Goal: Information Seeking & Learning: Find specific fact

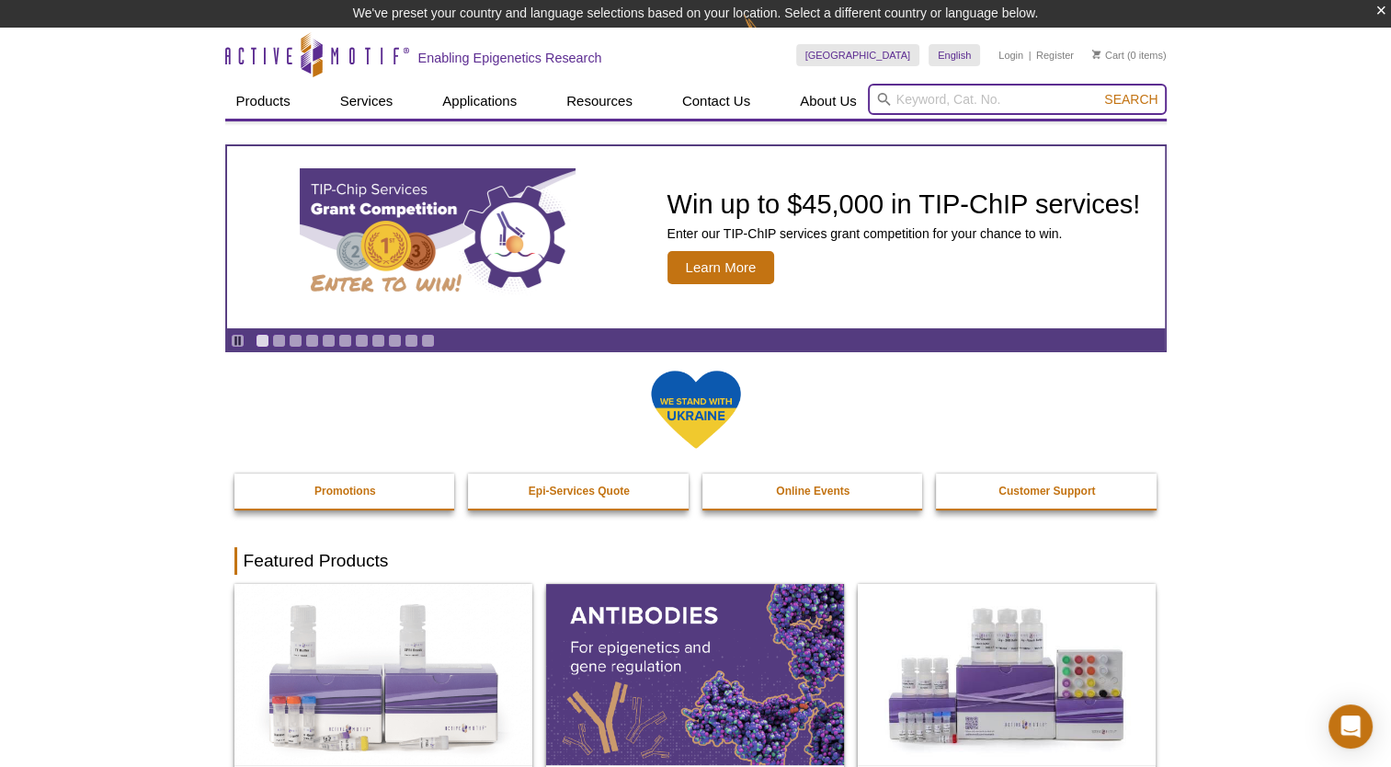
click at [985, 100] on input "search" at bounding box center [1017, 99] width 299 height 31
paste input "Recombinant p53"
type input "Recombinant p53"
click at [1149, 94] on span "Search" at bounding box center [1130, 99] width 53 height 15
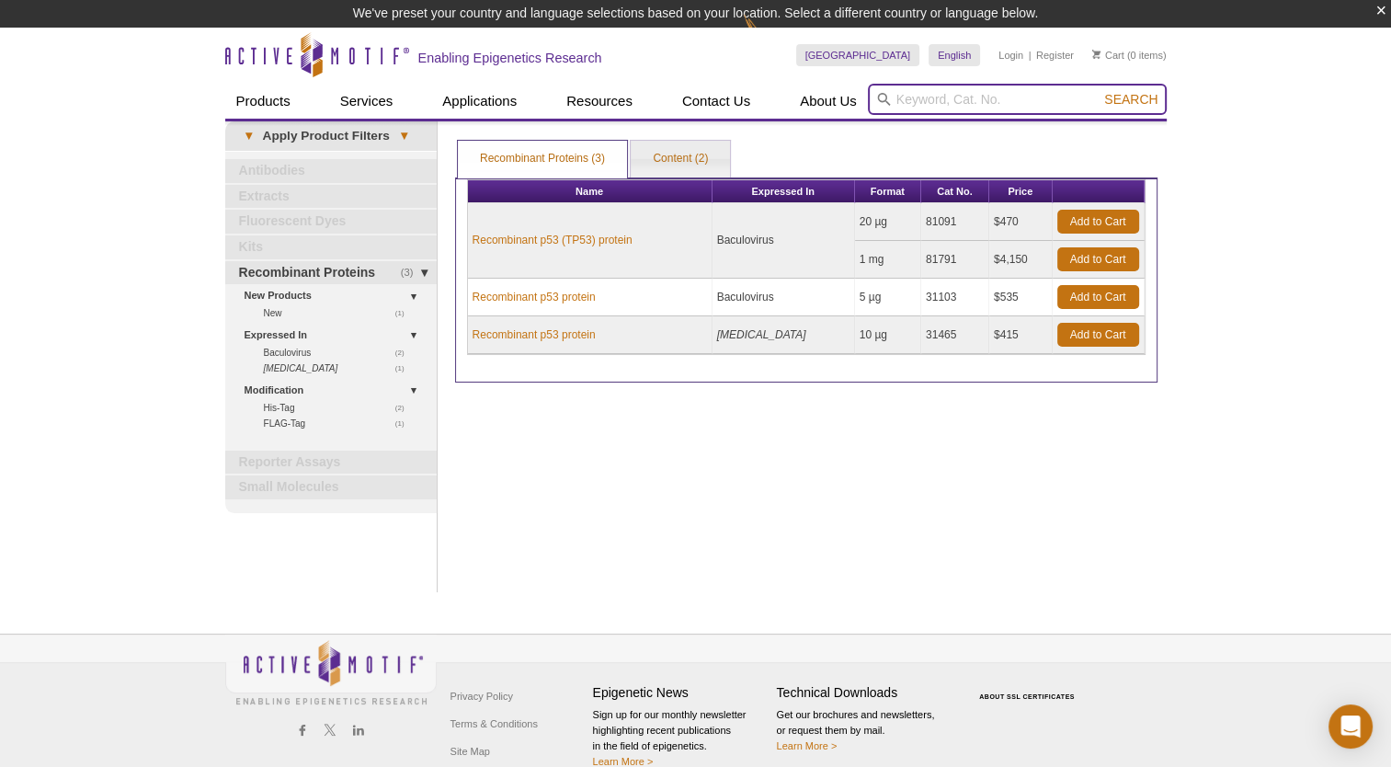
click at [948, 99] on input "search" at bounding box center [1017, 99] width 299 height 31
paste input "Recombinant p53"
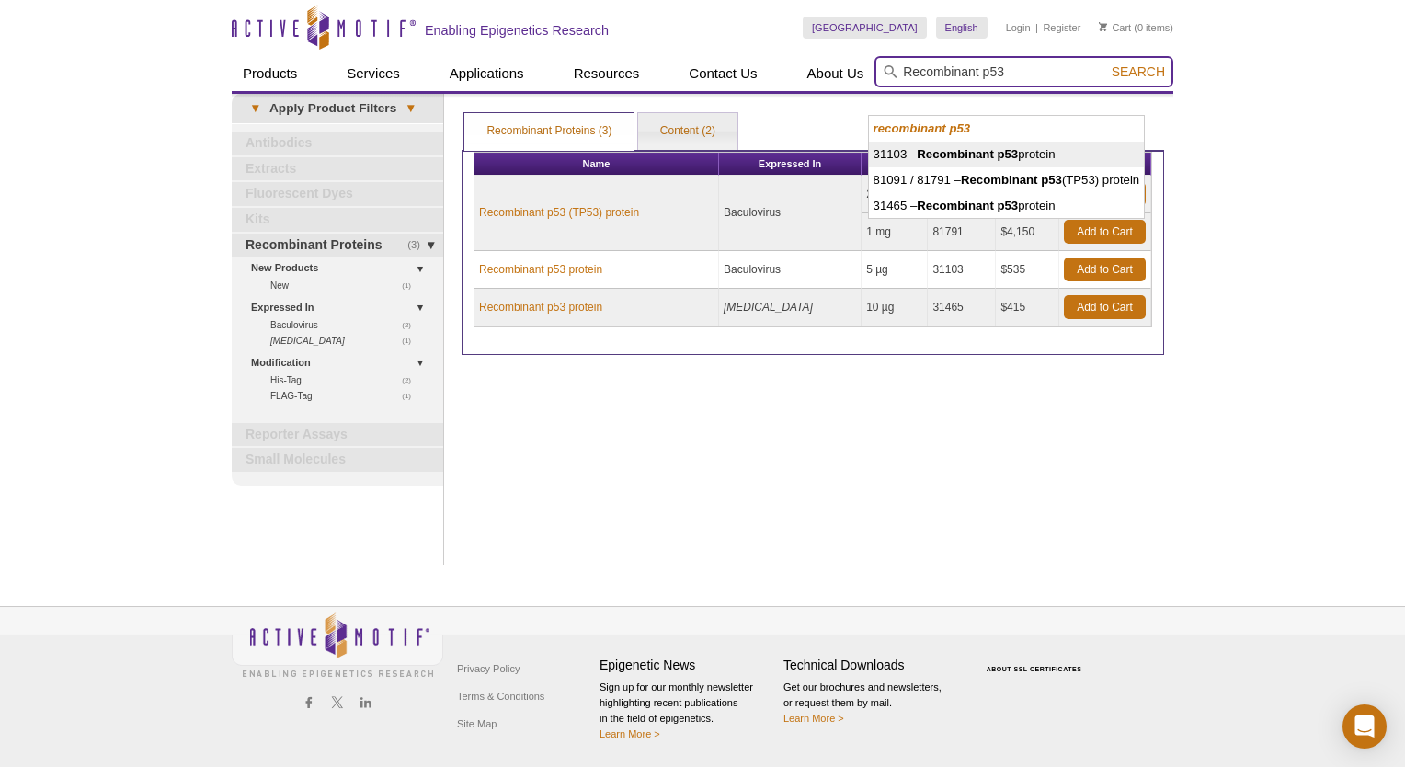
type input "Recombinant p53"
click at [719, 414] on div "Print Results Recombinant Proteins (3) Content (2) Recombinant Proteins (3) Rec…" at bounding box center [812, 329] width 721 height 471
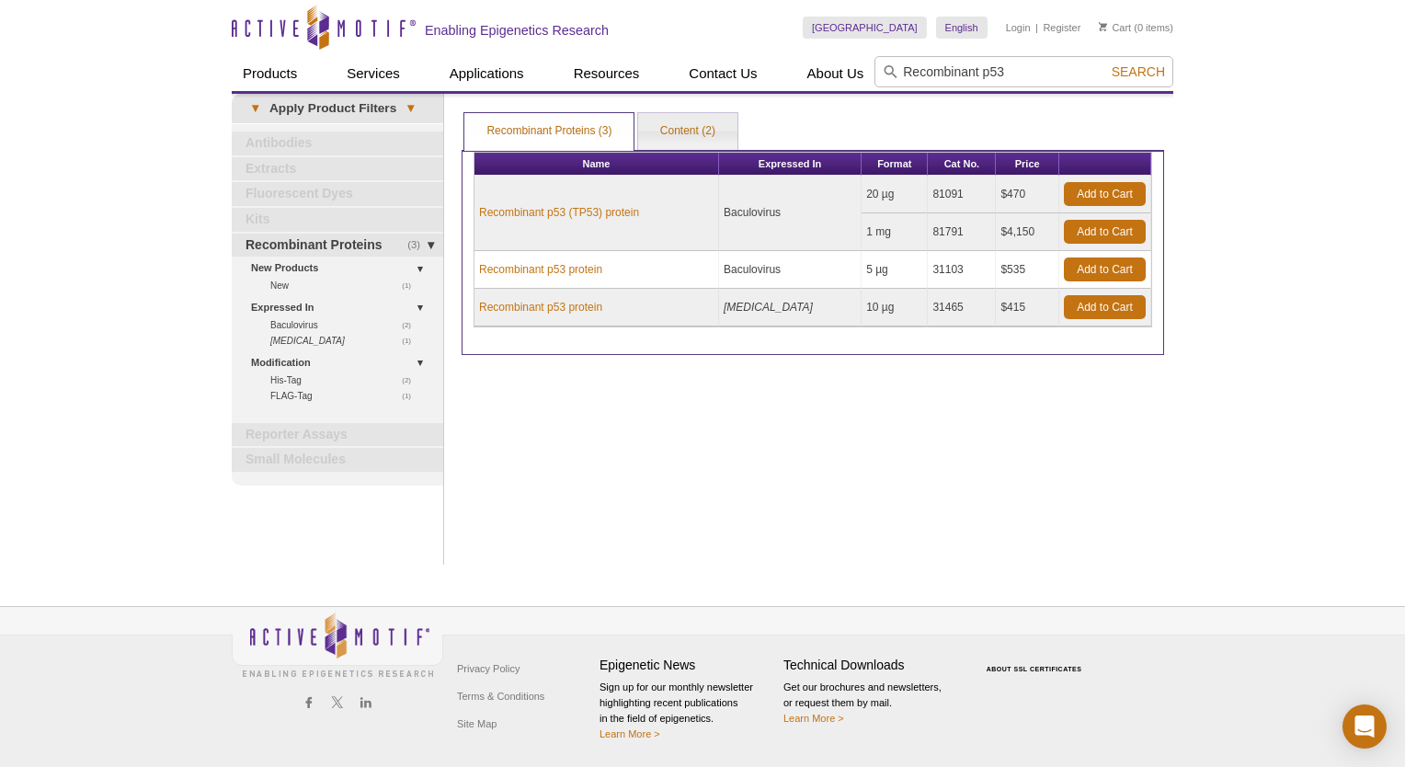
click at [934, 230] on td "81791" at bounding box center [962, 232] width 68 height 38
copy td "81791"
click at [875, 217] on td "1 mg" at bounding box center [895, 232] width 66 height 38
